Goal: Entertainment & Leisure: Consume media (video, audio)

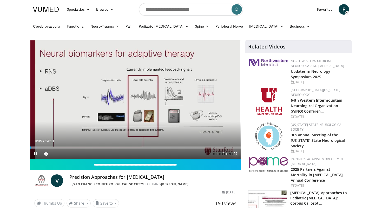
click at [236, 153] on span "Video Player" at bounding box center [235, 153] width 10 height 10
drag, startPoint x: 34, startPoint y: 147, endPoint x: 25, endPoint y: 147, distance: 9.4
click at [37, 154] on span "Video Player" at bounding box center [35, 153] width 10 height 10
click at [236, 153] on span "Video Player" at bounding box center [235, 153] width 10 height 10
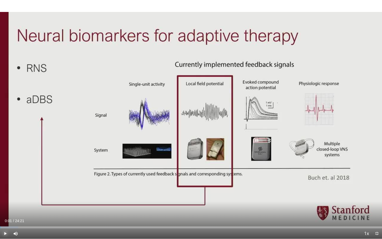
click at [5, 207] on span "Video Player" at bounding box center [5, 234] width 10 height 10
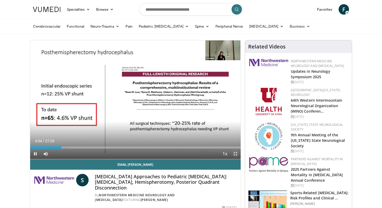
click at [237, 152] on span "Video Player" at bounding box center [235, 153] width 10 height 10
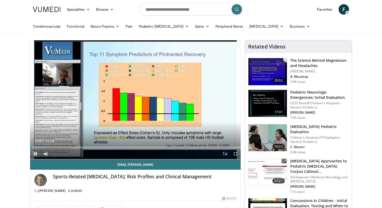
click at [37, 152] on span "Video Player" at bounding box center [35, 153] width 10 height 10
